Goal: Task Accomplishment & Management: Use online tool/utility

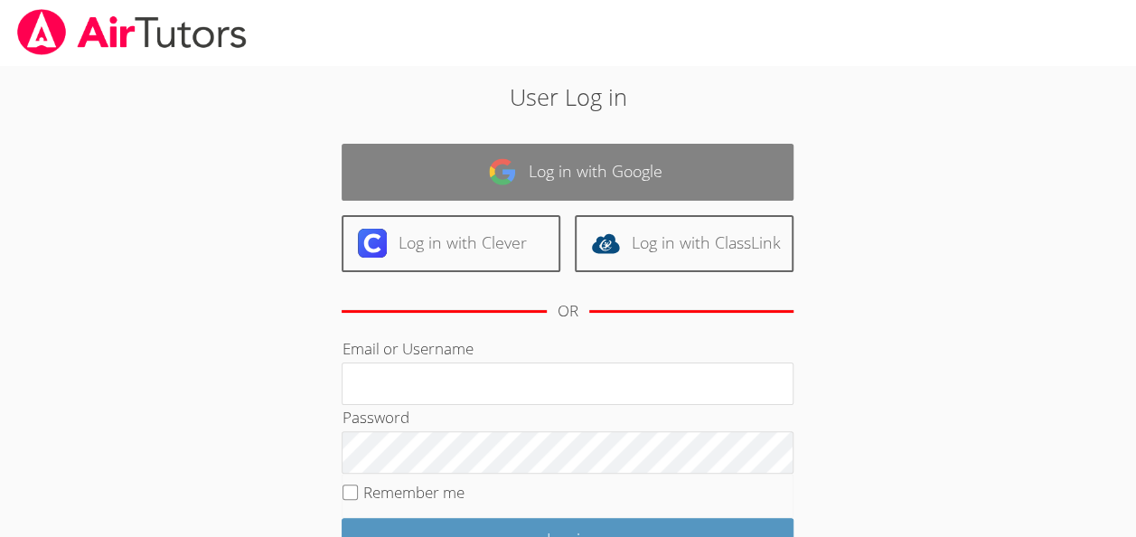
click at [547, 173] on link "Log in with Google" at bounding box center [568, 172] width 452 height 57
click at [575, 179] on link "Log in with Google" at bounding box center [568, 172] width 452 height 57
click at [576, 173] on link "Log in with Google" at bounding box center [568, 172] width 452 height 57
click at [564, 170] on link "Log in with Google" at bounding box center [568, 172] width 452 height 57
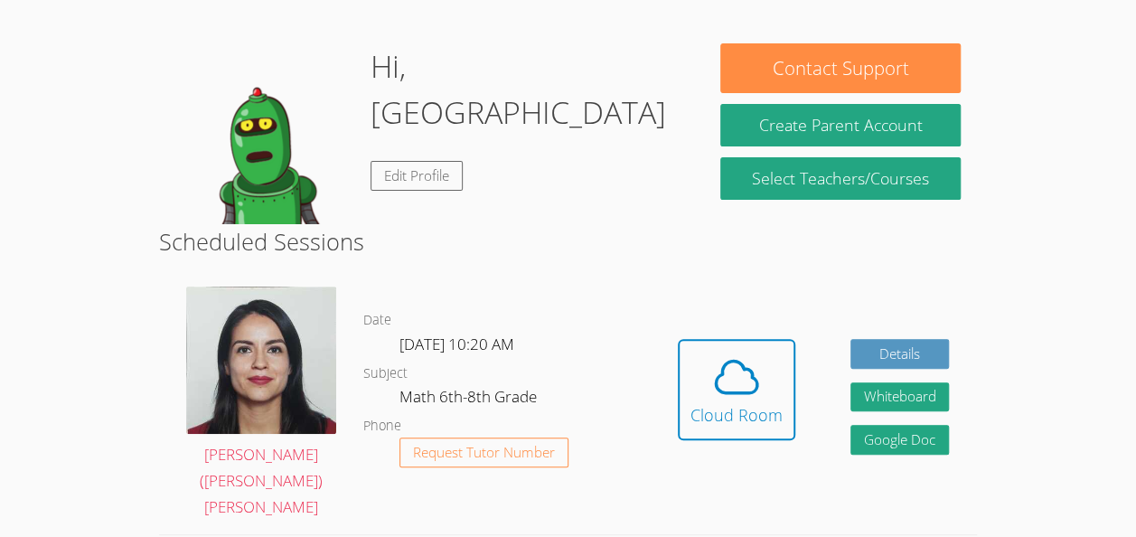
scroll to position [130, 0]
click at [728, 361] on icon at bounding box center [736, 376] width 51 height 51
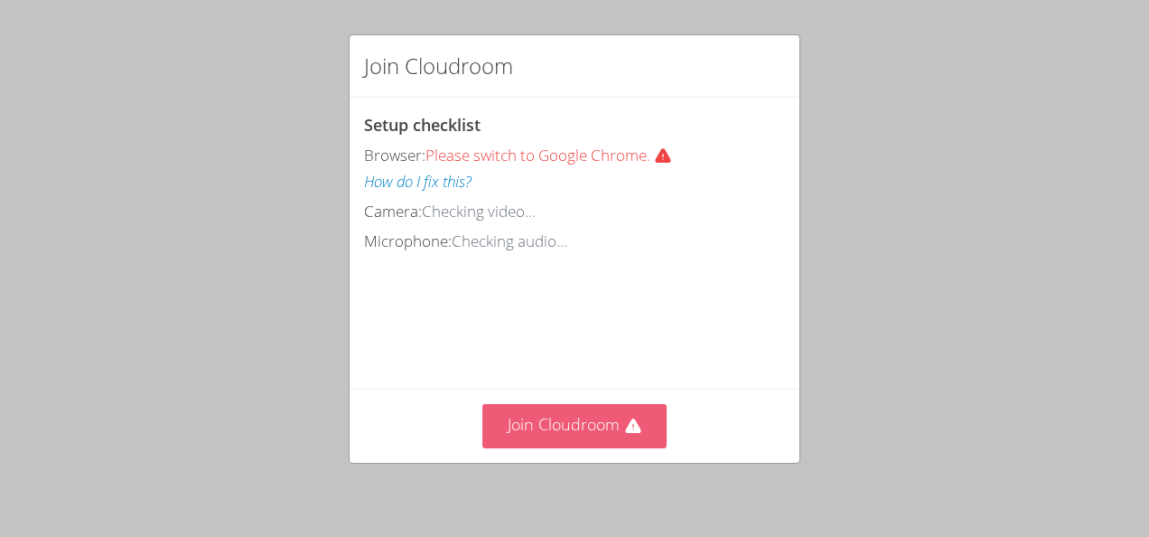
click at [543, 420] on button "Join Cloudroom" at bounding box center [574, 426] width 185 height 44
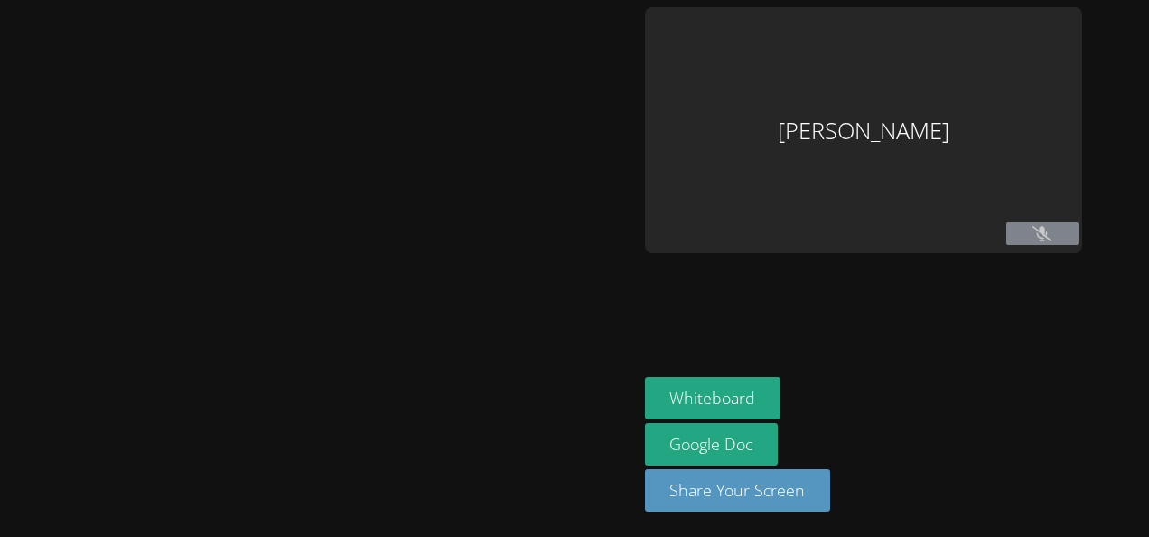
click at [1035, 242] on button at bounding box center [1043, 233] width 72 height 23
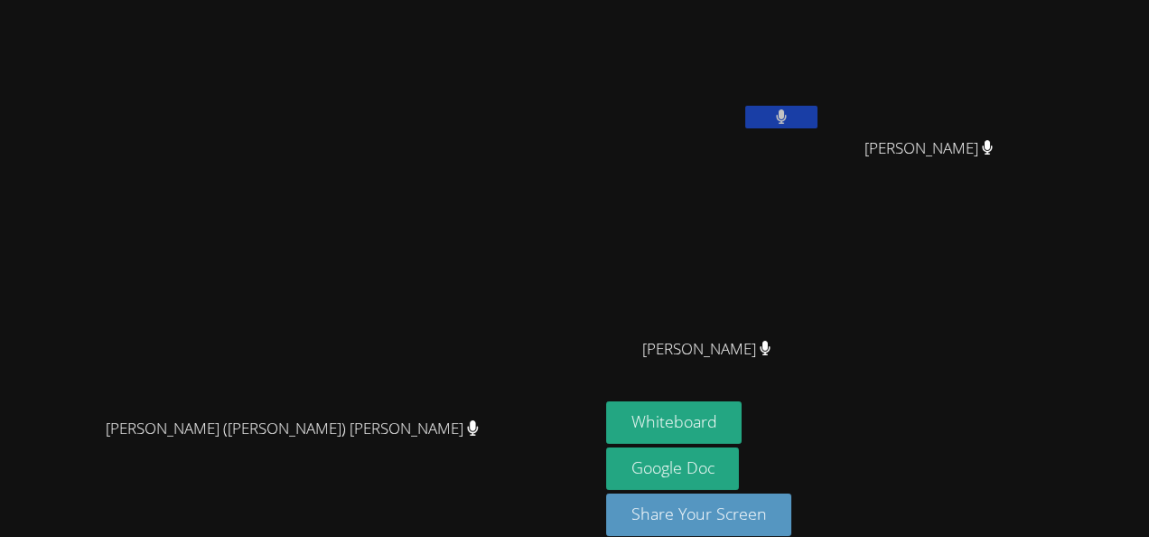
click at [818, 109] on button at bounding box center [781, 117] width 72 height 23
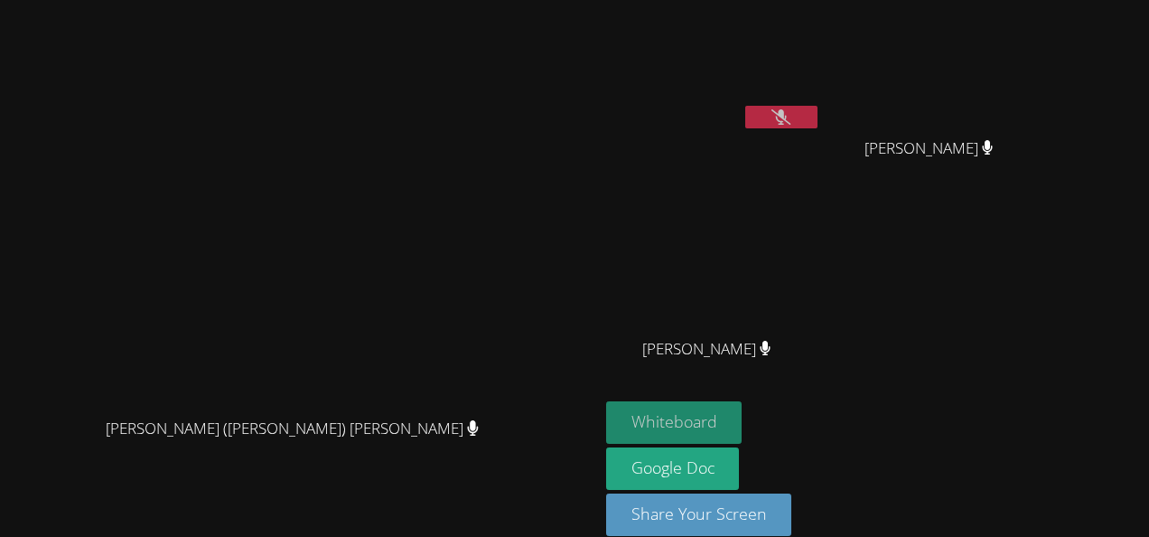
click at [743, 412] on button "Whiteboard" at bounding box center [674, 422] width 136 height 42
click at [818, 112] on button at bounding box center [781, 117] width 72 height 23
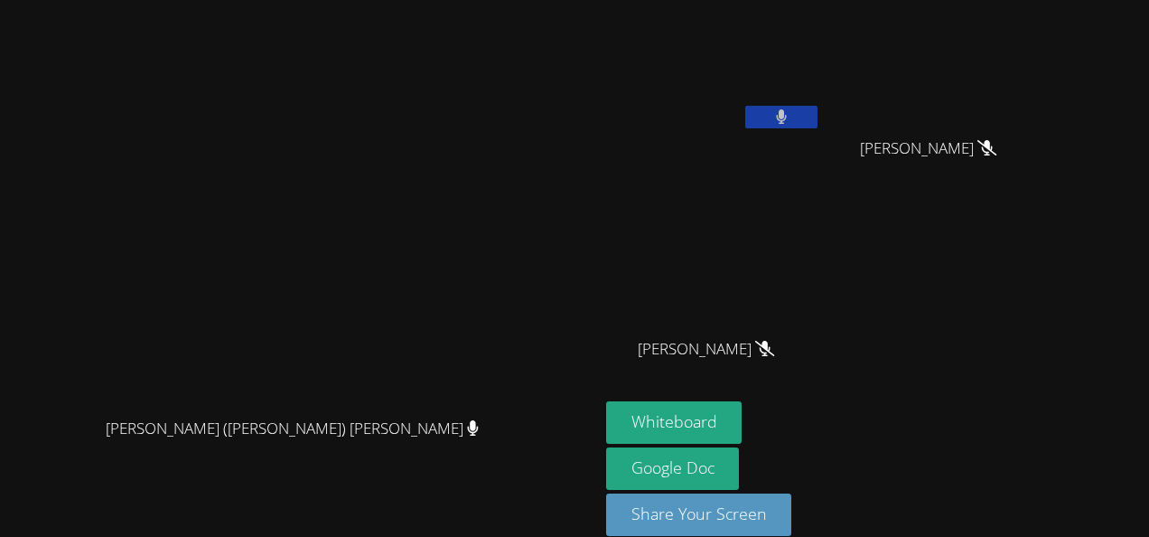
click at [818, 112] on button at bounding box center [781, 117] width 72 height 23
click at [818, 117] on button at bounding box center [781, 117] width 72 height 23
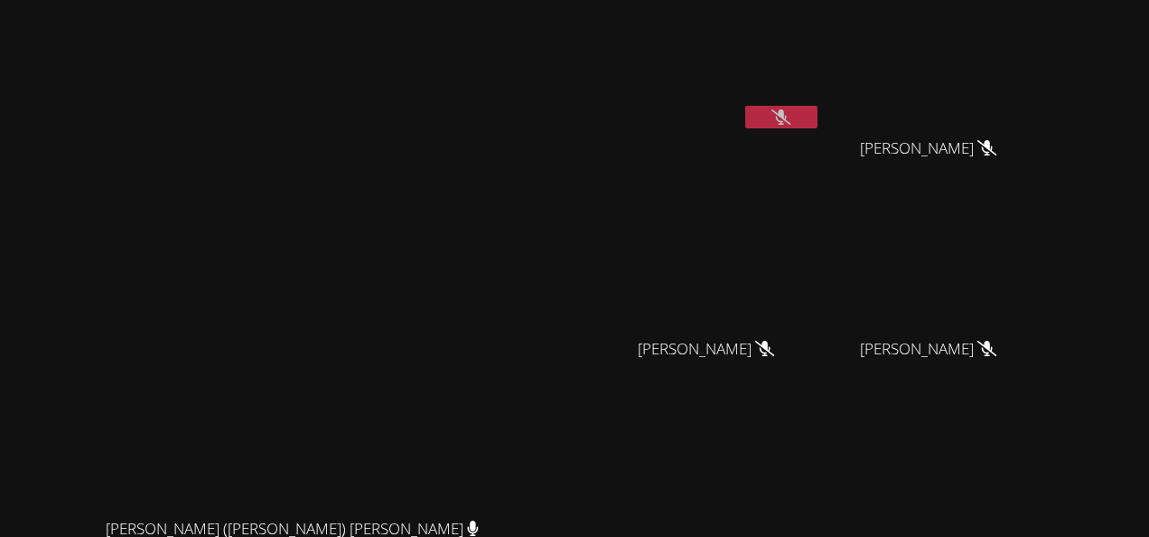
click at [818, 123] on button at bounding box center [781, 117] width 72 height 23
click at [818, 114] on button at bounding box center [781, 117] width 72 height 23
click at [818, 110] on button at bounding box center [781, 117] width 72 height 23
click at [818, 115] on button at bounding box center [781, 117] width 72 height 23
click at [791, 116] on icon at bounding box center [781, 116] width 19 height 15
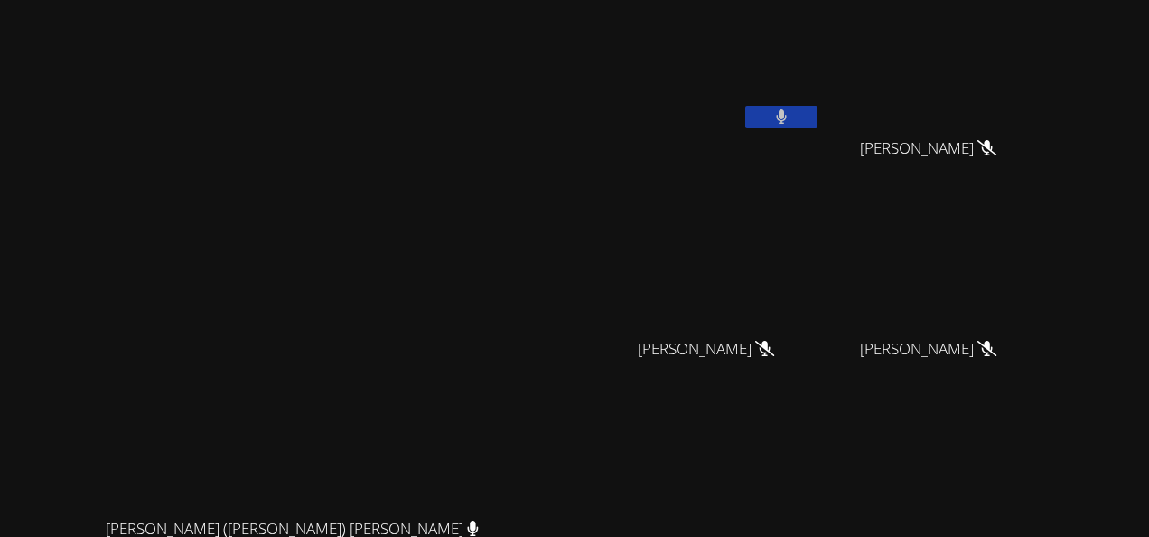
click at [818, 117] on button at bounding box center [781, 117] width 72 height 23
click at [791, 118] on icon at bounding box center [781, 116] width 19 height 15
click at [821, 104] on video at bounding box center [713, 67] width 215 height 121
click at [818, 110] on button at bounding box center [781, 117] width 72 height 23
click at [791, 116] on icon at bounding box center [781, 116] width 19 height 15
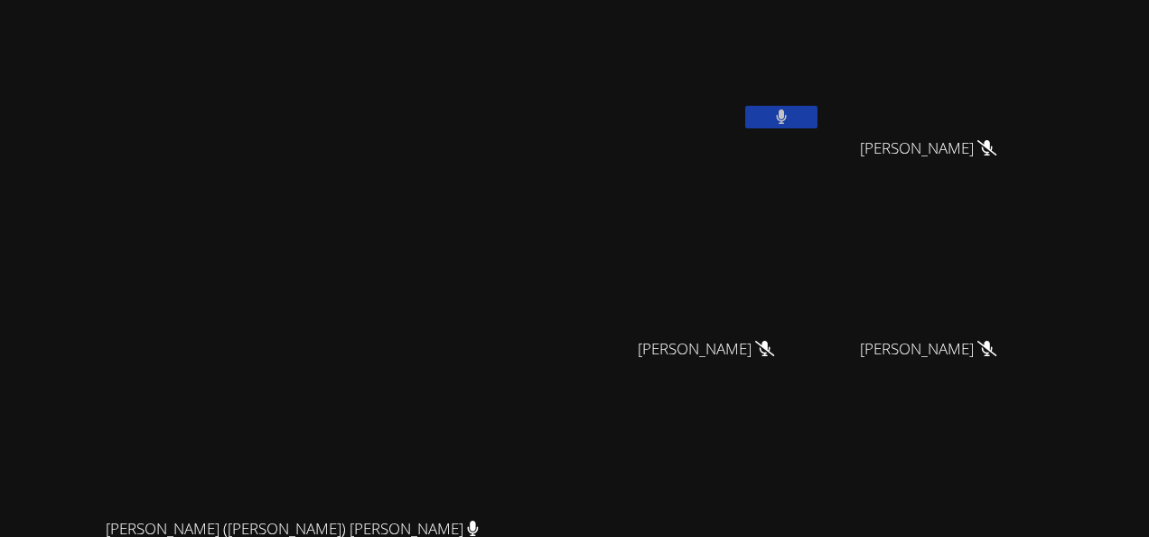
click at [818, 119] on button at bounding box center [781, 117] width 72 height 23
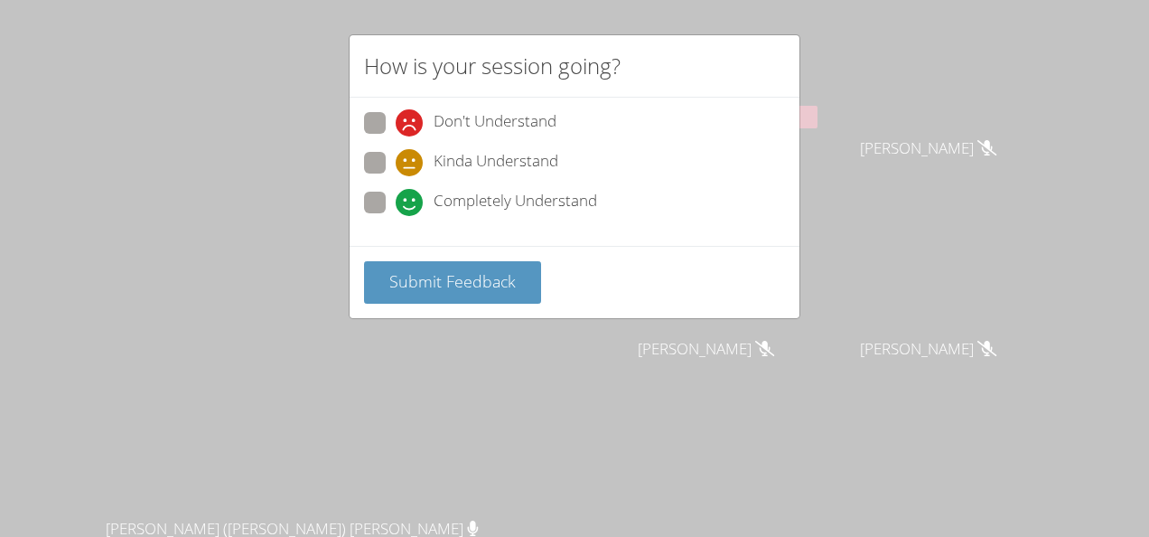
click at [497, 206] on span "Completely Understand" at bounding box center [516, 202] width 164 height 27
click at [411, 206] on input "Completely Understand" at bounding box center [403, 199] width 15 height 15
radio input "true"
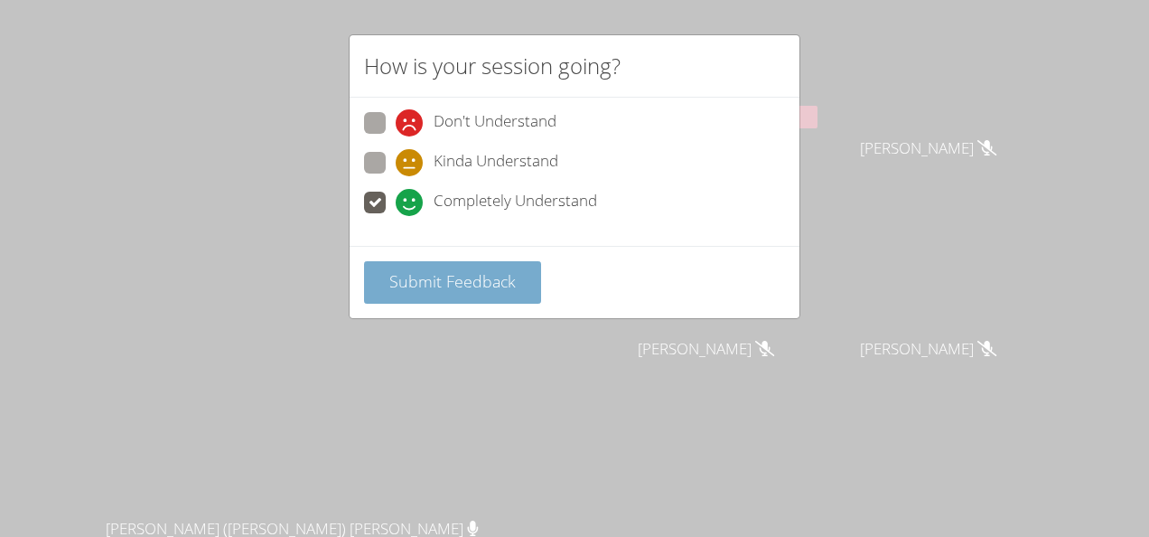
click at [492, 270] on span "Submit Feedback" at bounding box center [452, 281] width 126 height 22
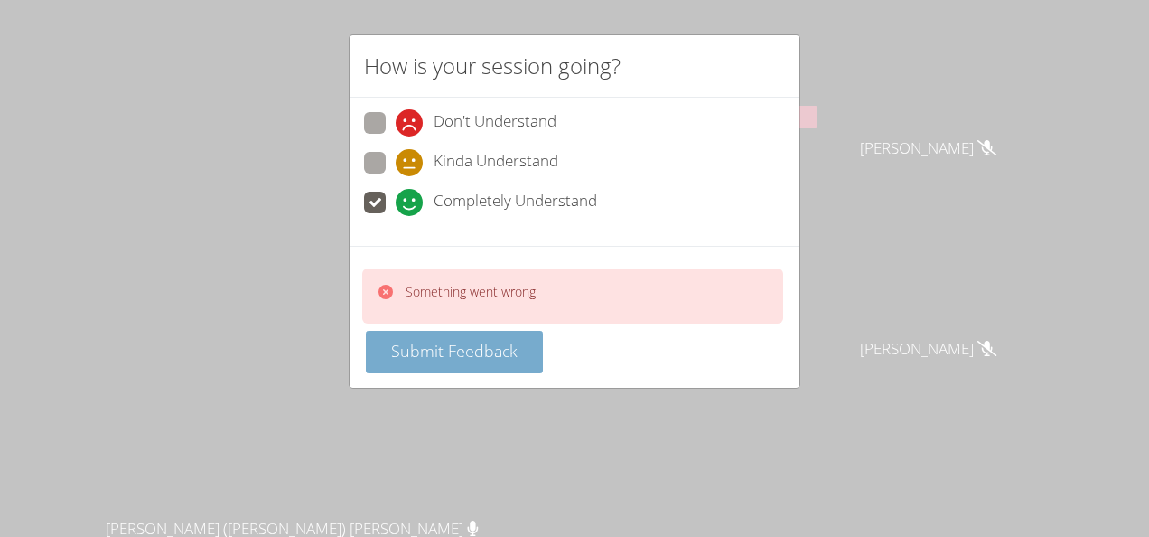
click at [519, 336] on button "Submit Feedback" at bounding box center [454, 352] width 177 height 42
